Goal: Task Accomplishment & Management: Use online tool/utility

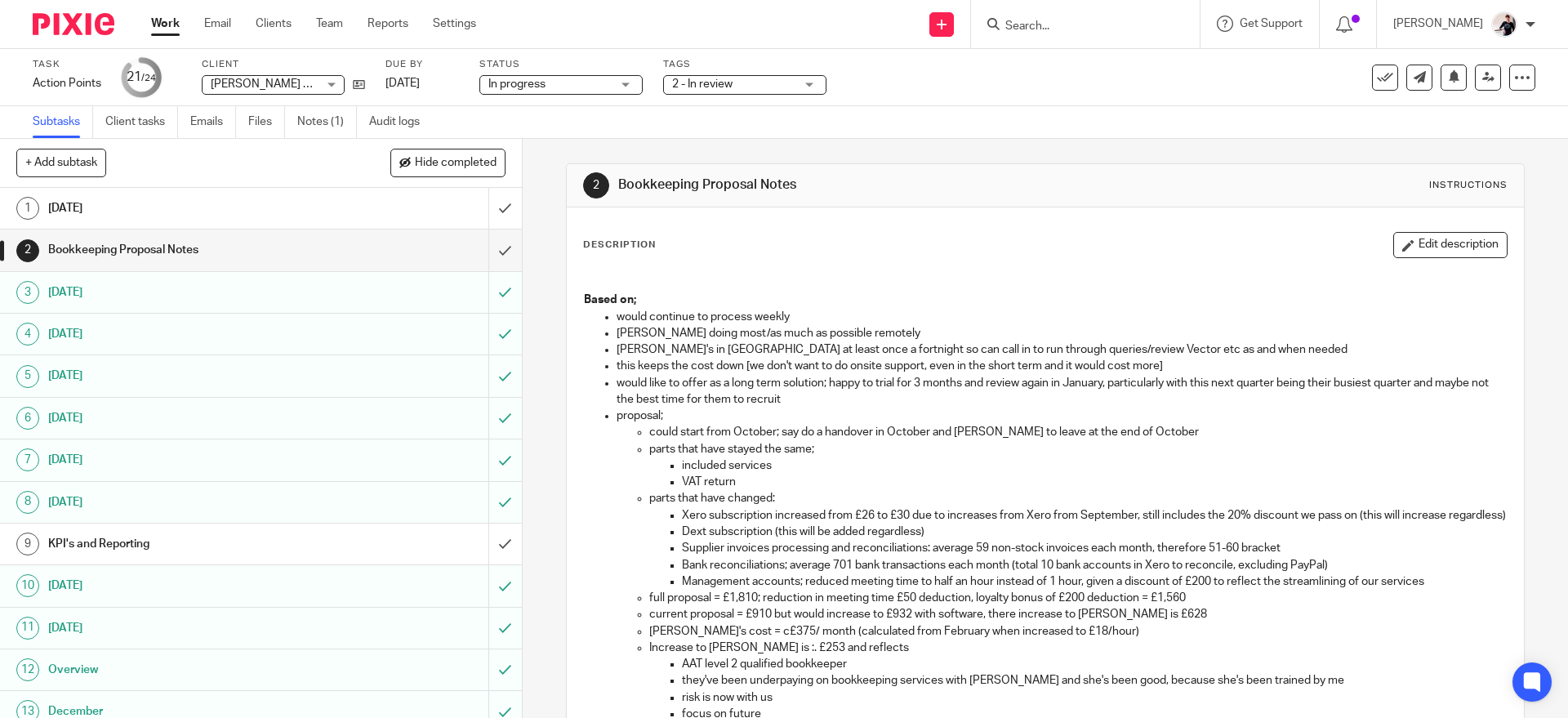
scroll to position [291, 0]
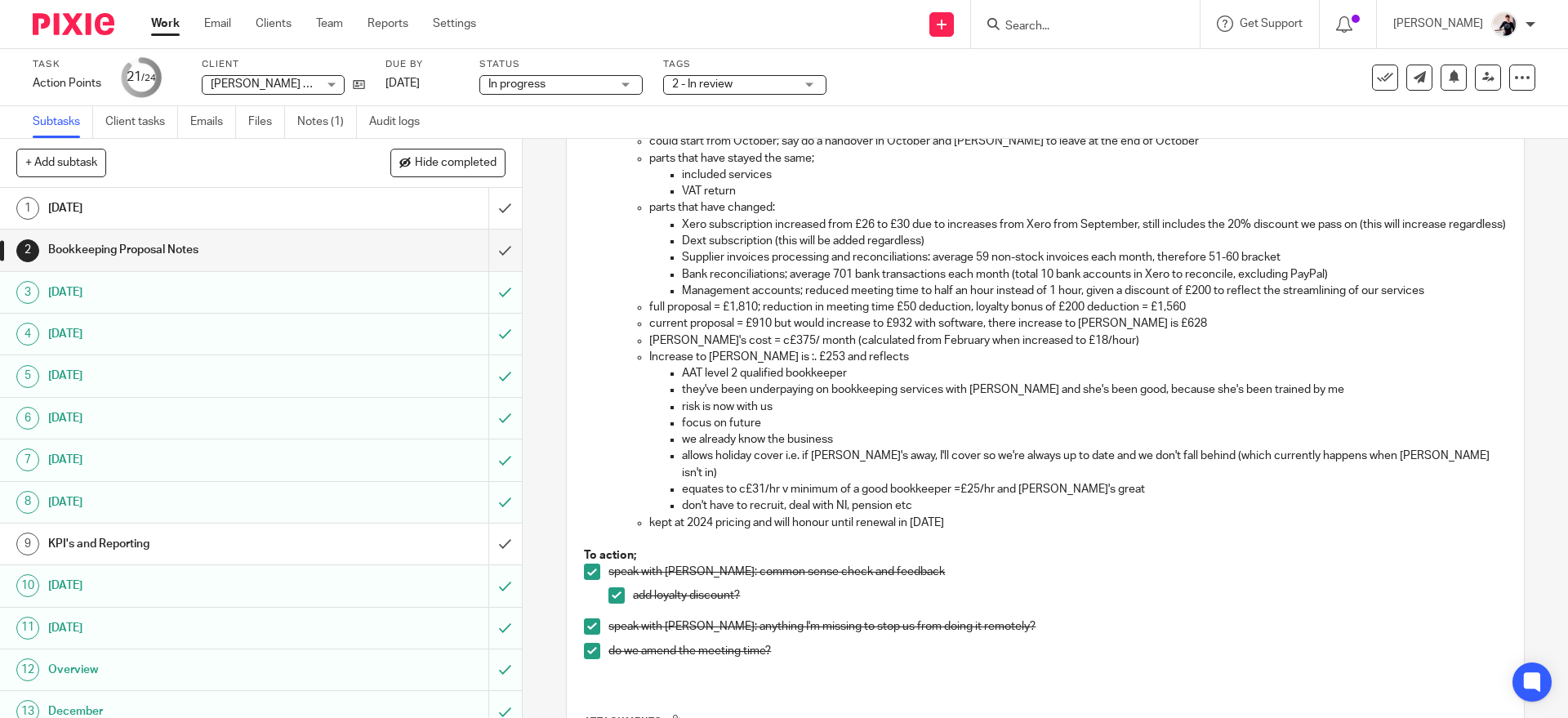
click at [309, 196] on h1 "[DATE]" at bounding box center [190, 208] width 283 height 24
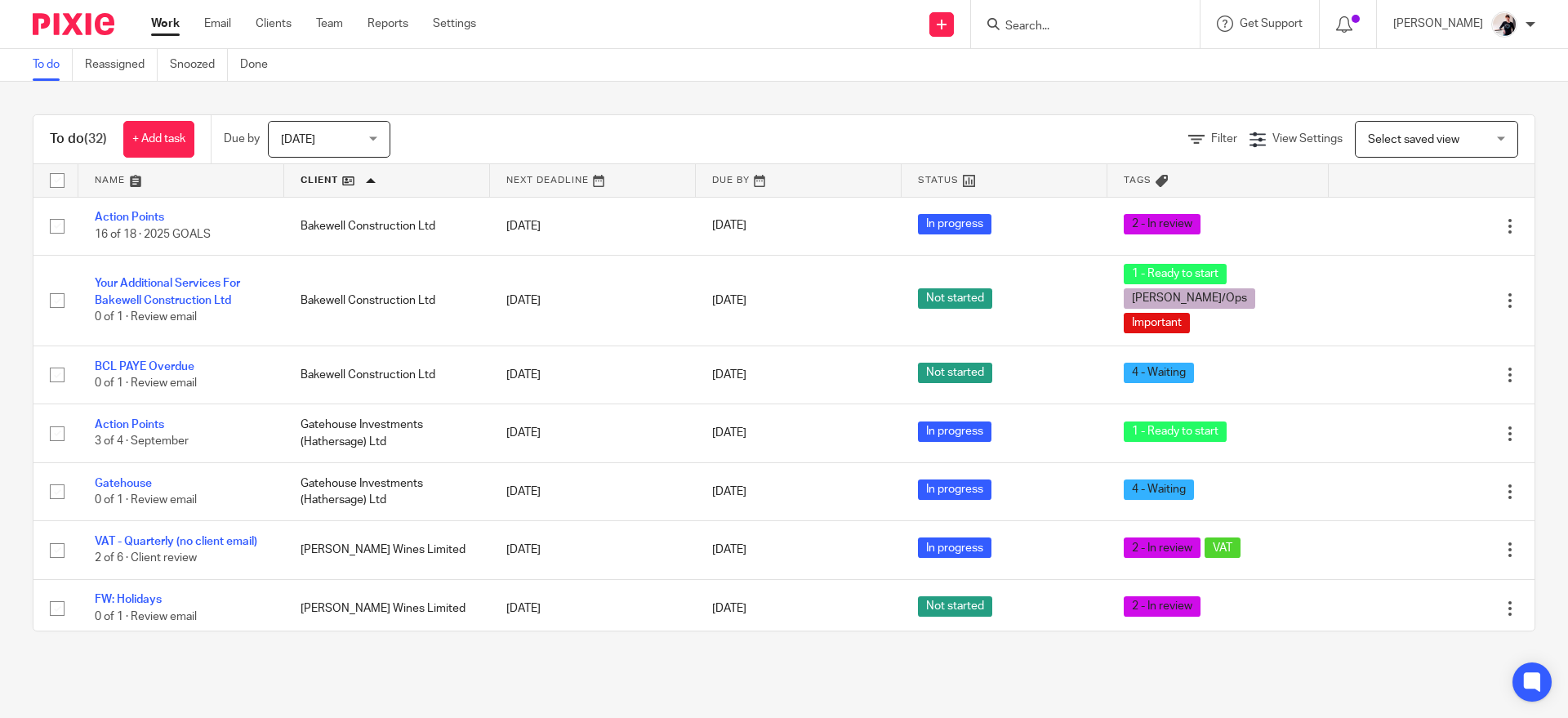
scroll to position [197, 0]
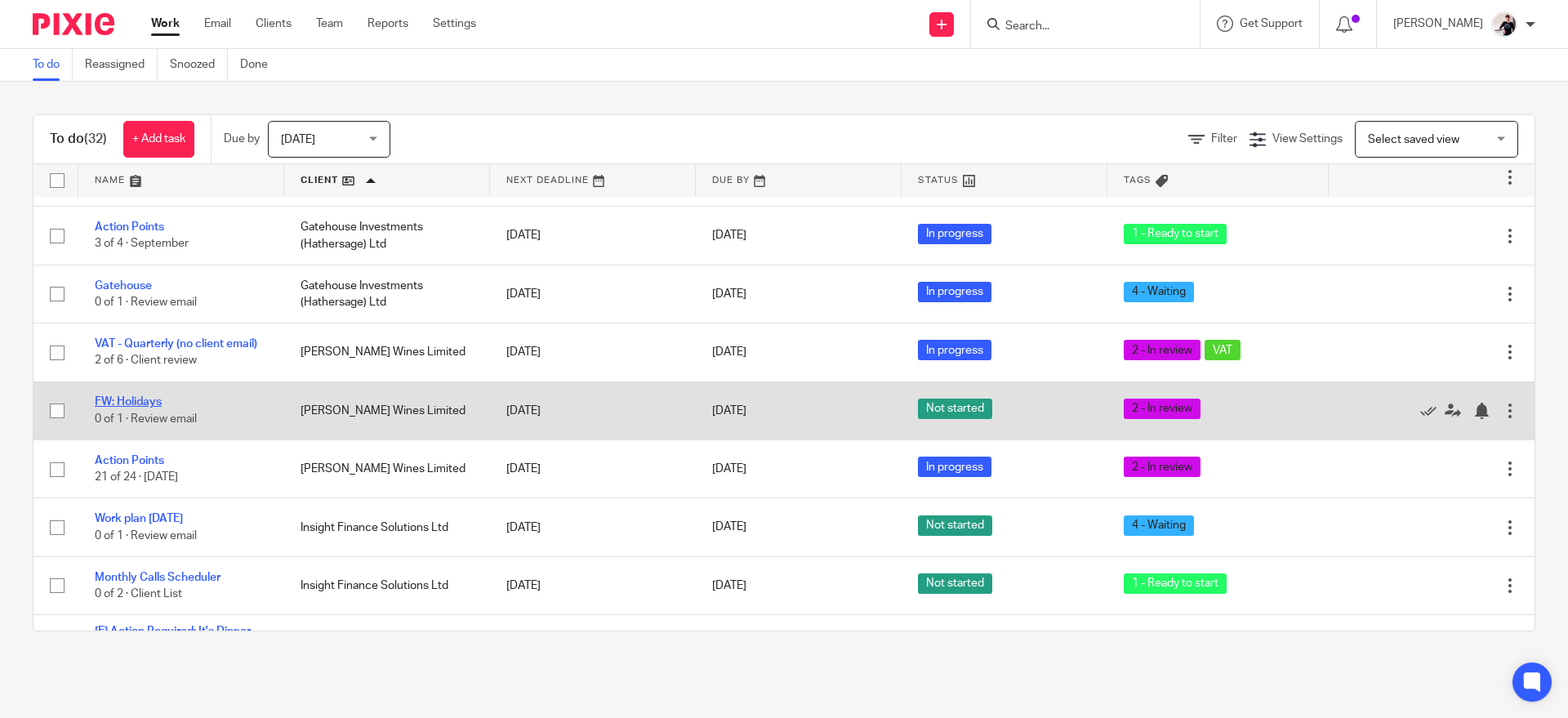
click at [158, 396] on link "FW: Holidays" at bounding box center [128, 402] width 67 height 12
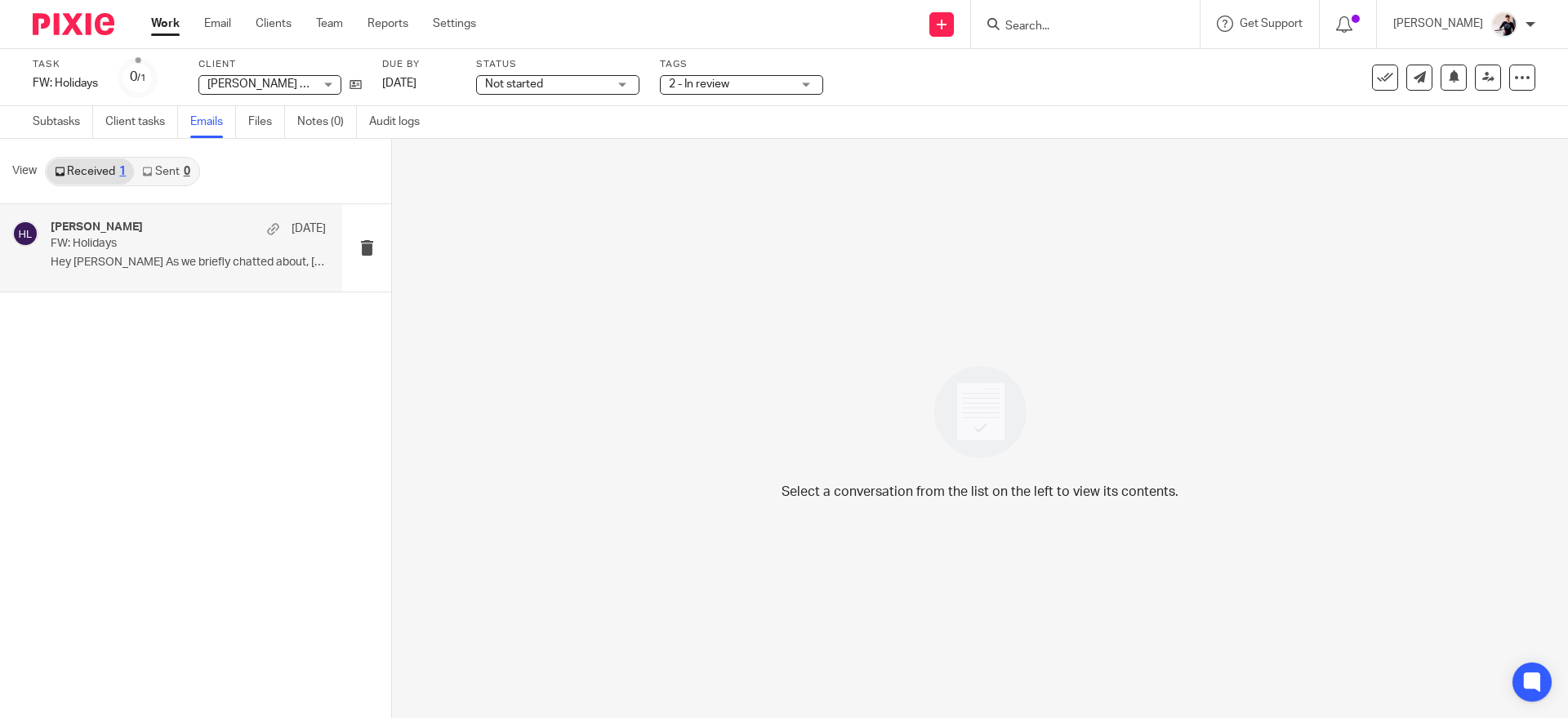
click at [118, 258] on p "Hey [PERSON_NAME] As we briefly chatted about, [PERSON_NAME]..." at bounding box center [188, 262] width 276 height 14
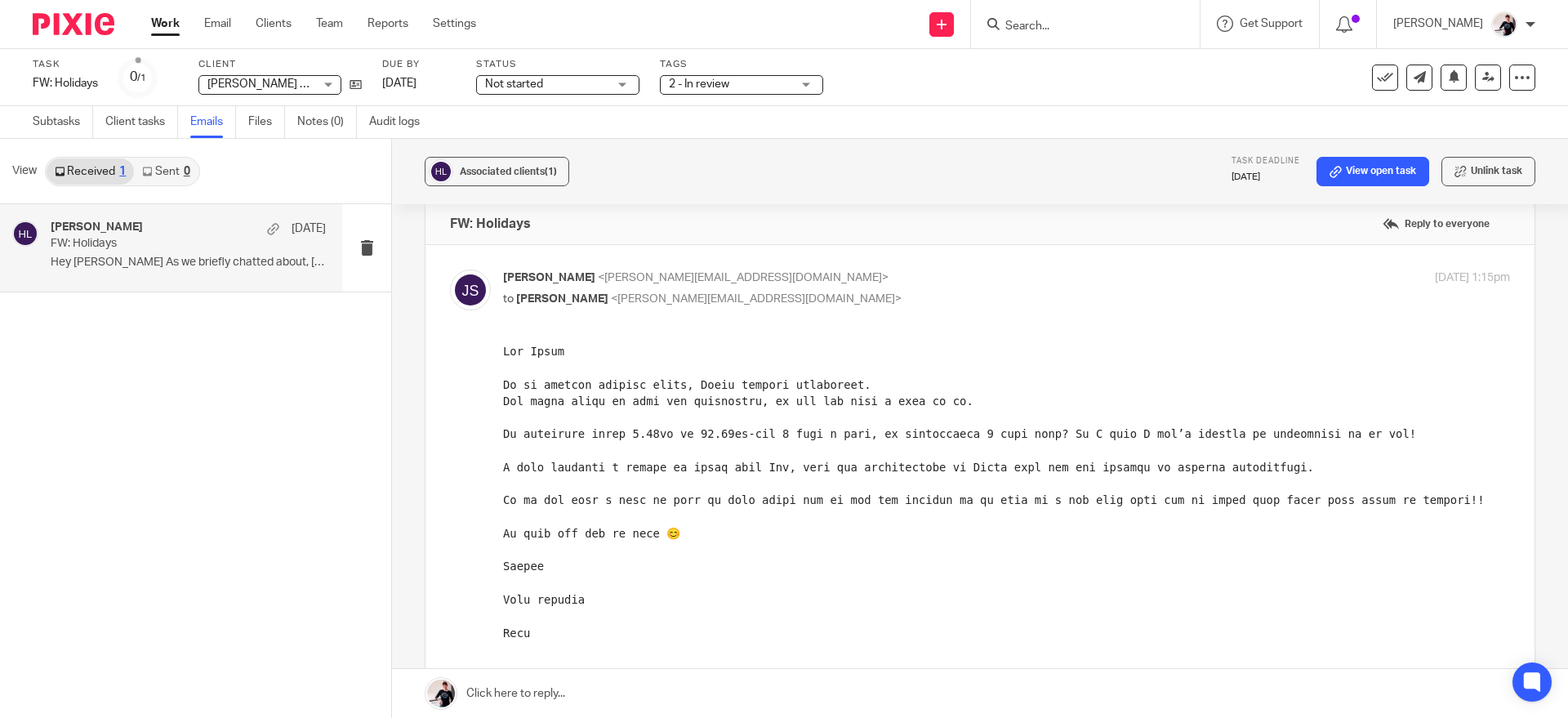
scroll to position [23, 0]
click at [1377, 82] on icon at bounding box center [1385, 77] width 16 height 16
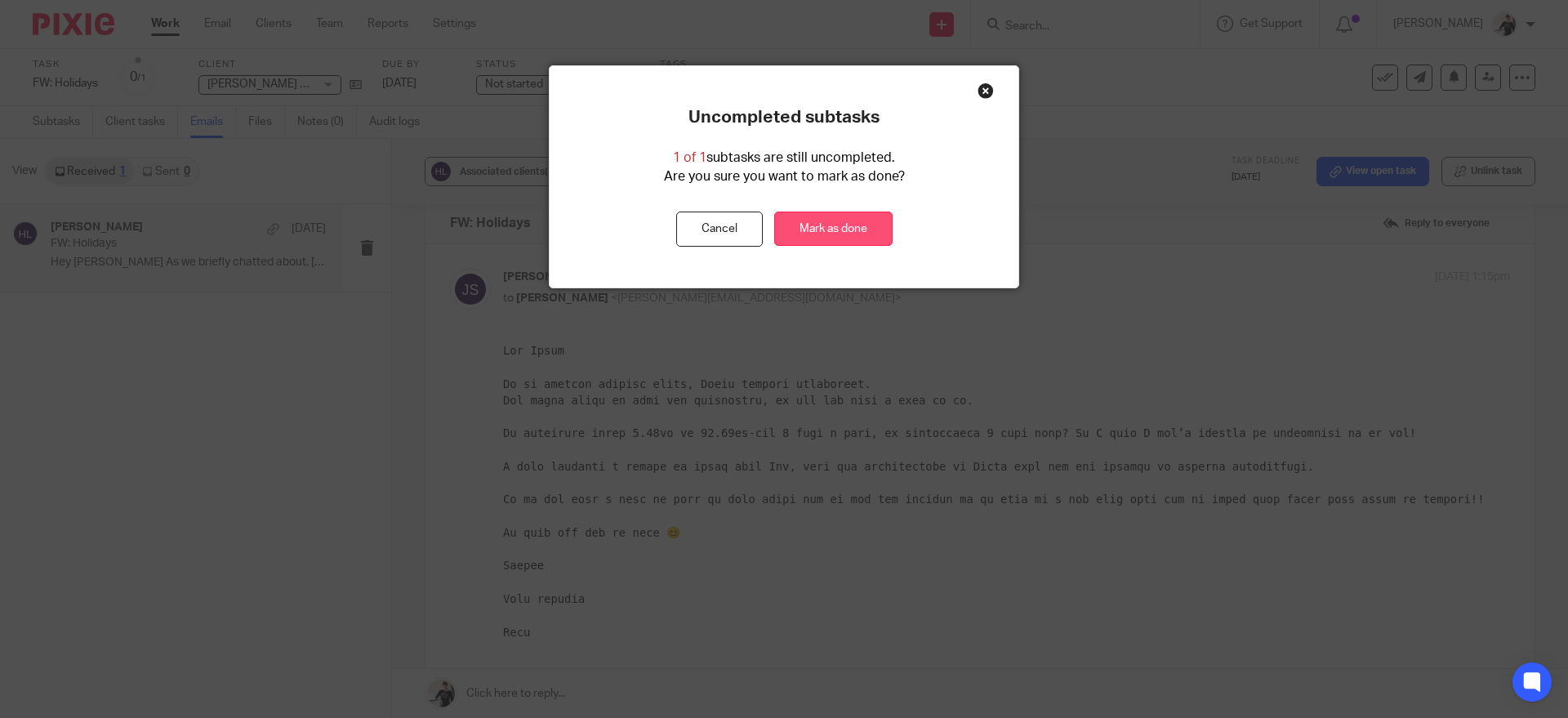
click at [847, 233] on link "Mark as done" at bounding box center [834, 229] width 119 height 35
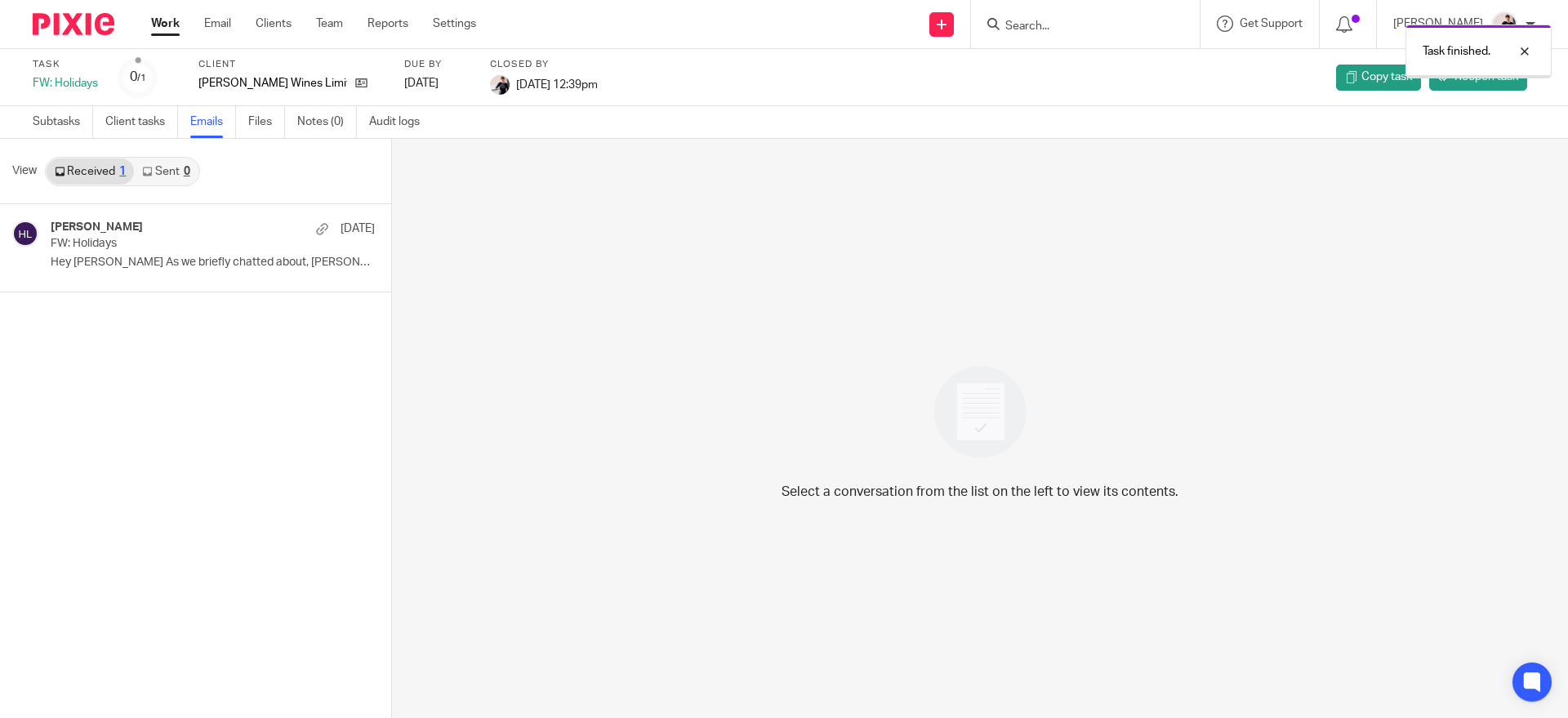
click at [166, 32] on link "Work" at bounding box center [166, 23] width 29 height 16
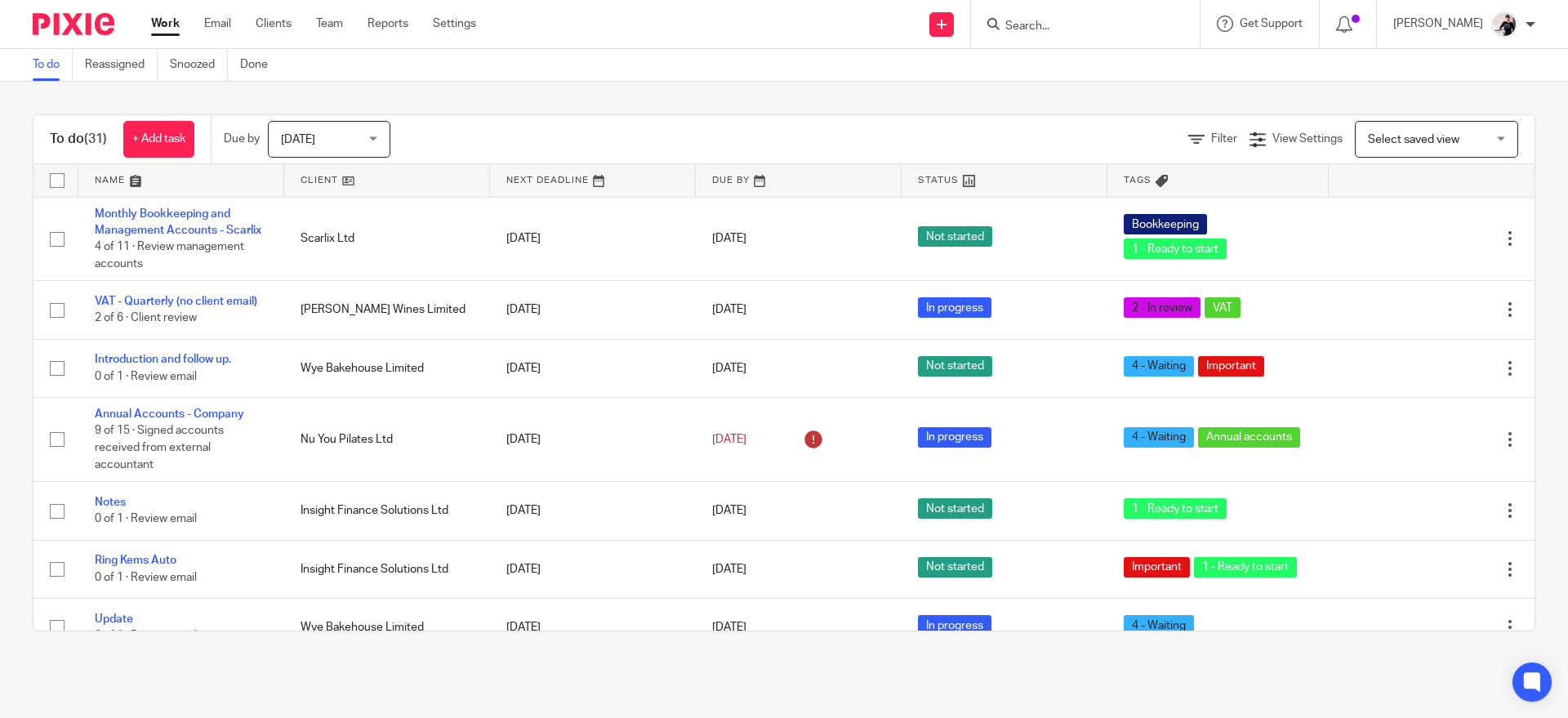
click at [328, 179] on link at bounding box center [387, 180] width 206 height 32
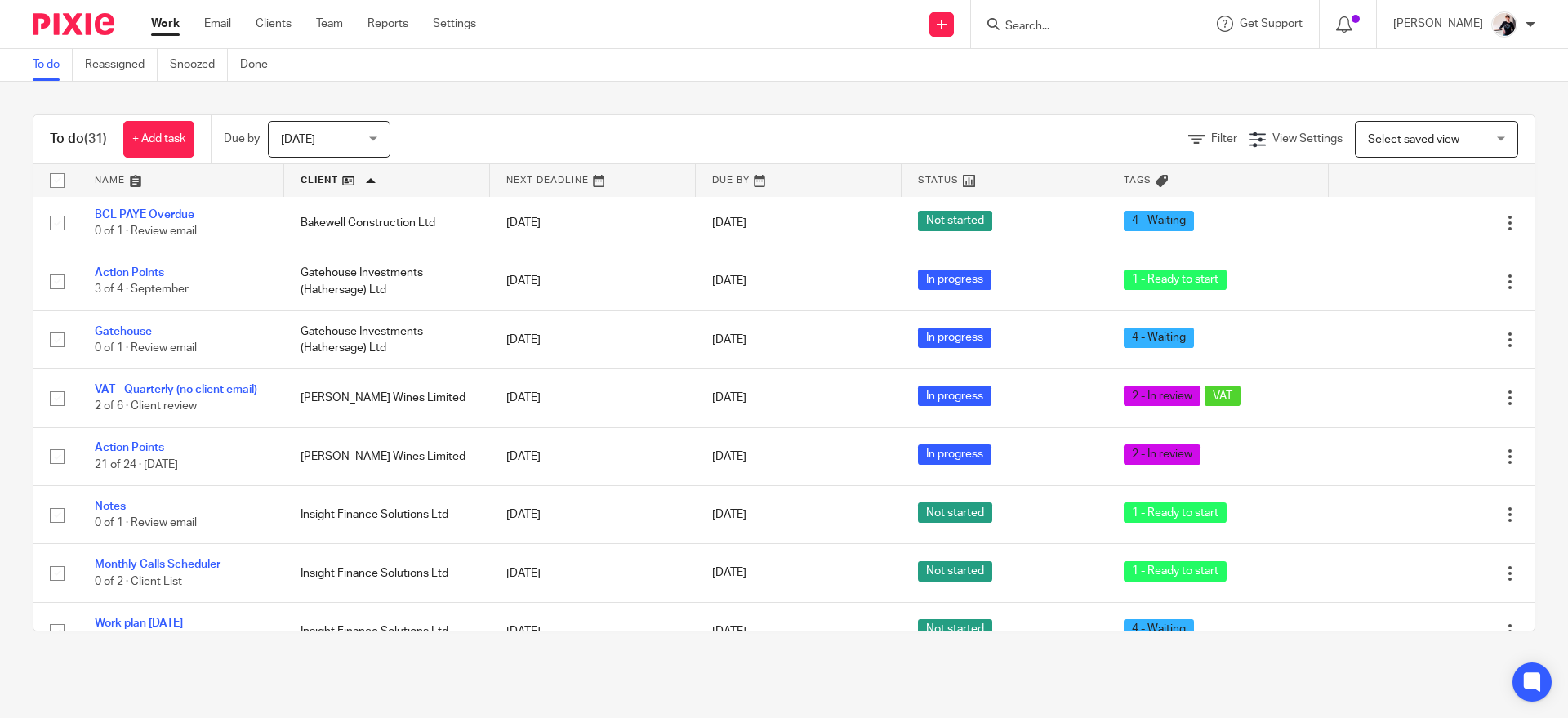
scroll to position [150, 0]
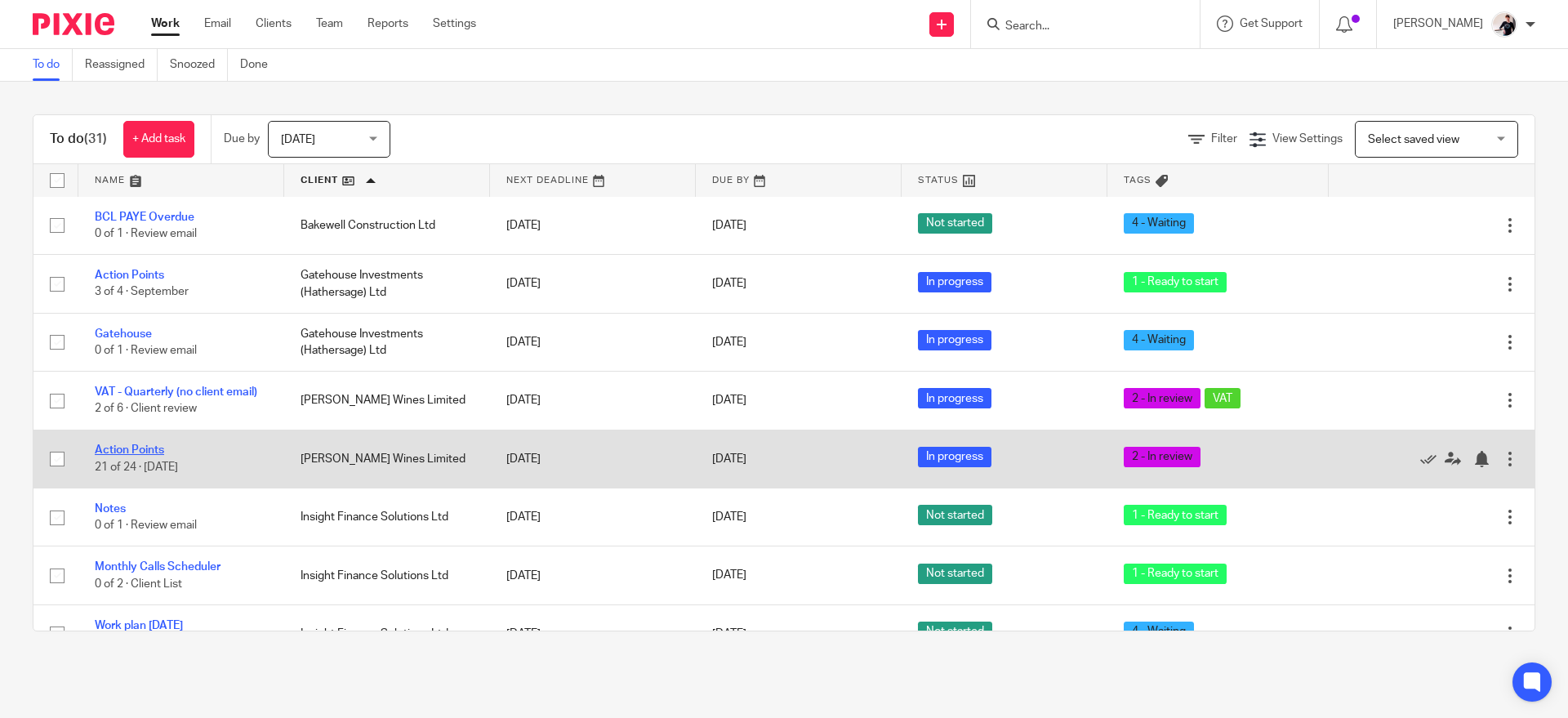
click at [150, 444] on link "Action Points" at bounding box center [129, 450] width 69 height 12
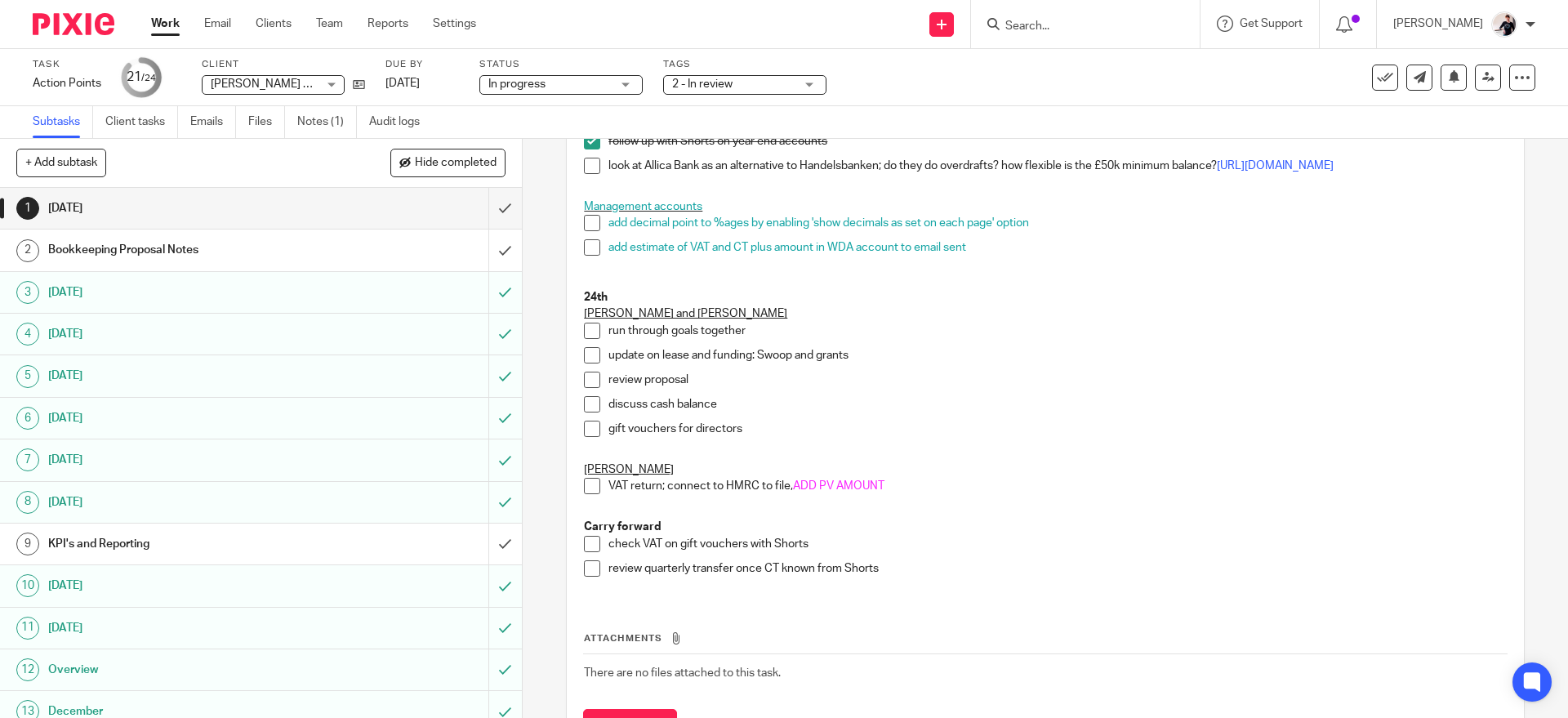
scroll to position [763, 0]
